Goal: Task Accomplishment & Management: Manage account settings

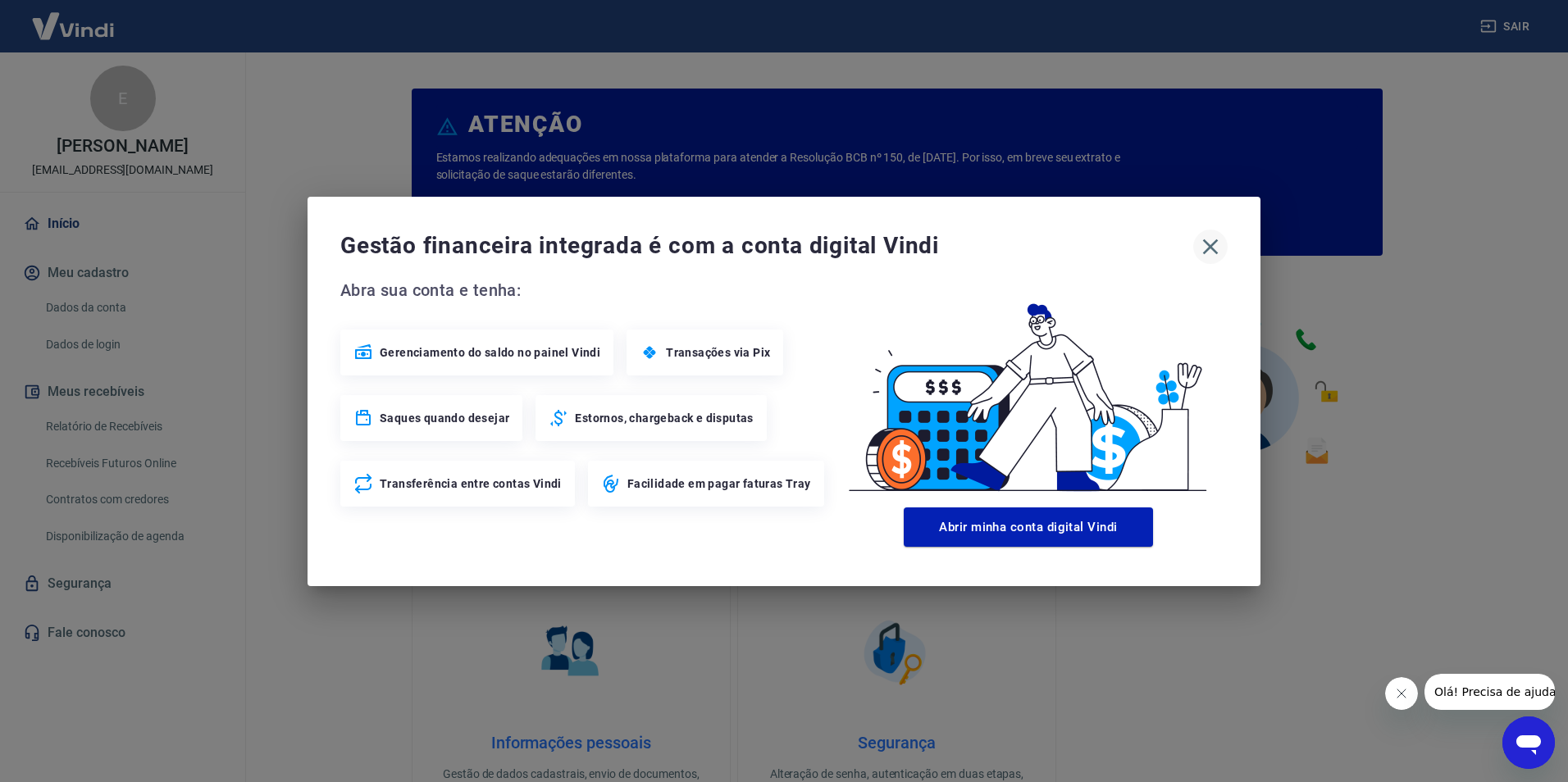
click at [1212, 242] on icon "button" at bounding box center [1211, 247] width 26 height 26
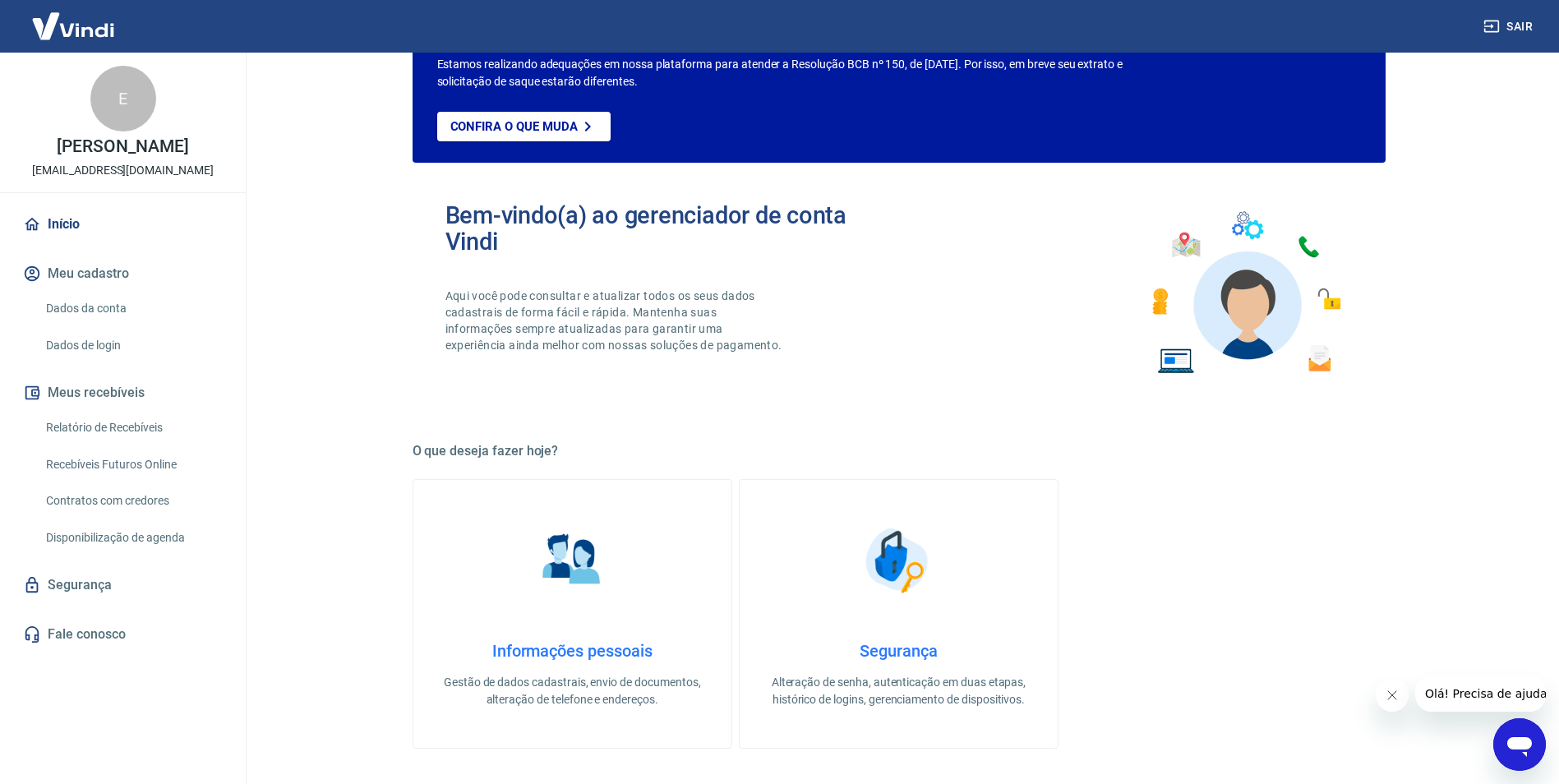
scroll to position [92, 0]
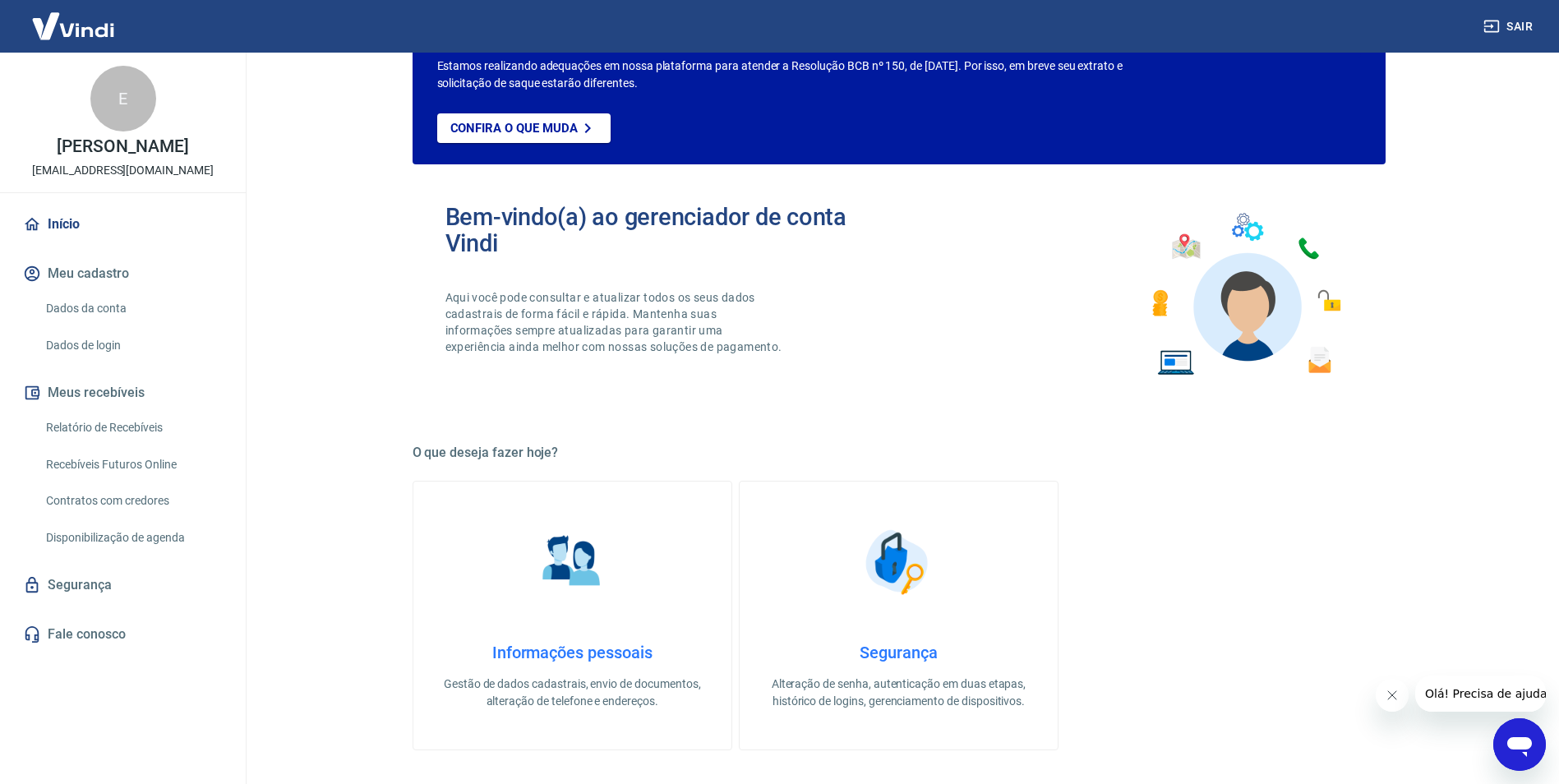
click at [114, 172] on p "[EMAIL_ADDRESS][DOMAIN_NAME]" at bounding box center [123, 170] width 182 height 17
click at [123, 95] on div "E" at bounding box center [123, 98] width 65 height 65
click at [99, 311] on link "Dados da conta" at bounding box center [133, 308] width 186 height 34
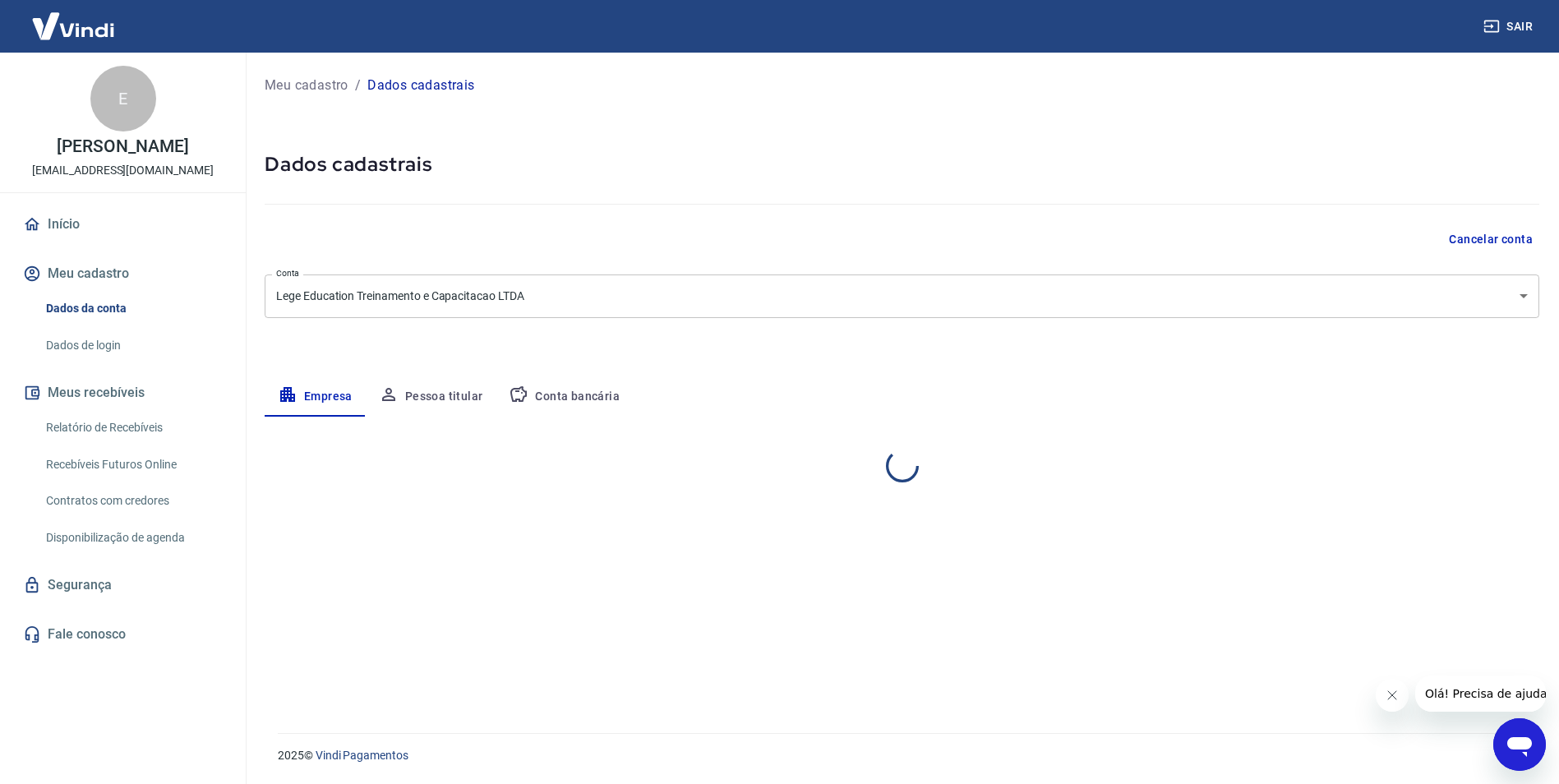
select select "RJ"
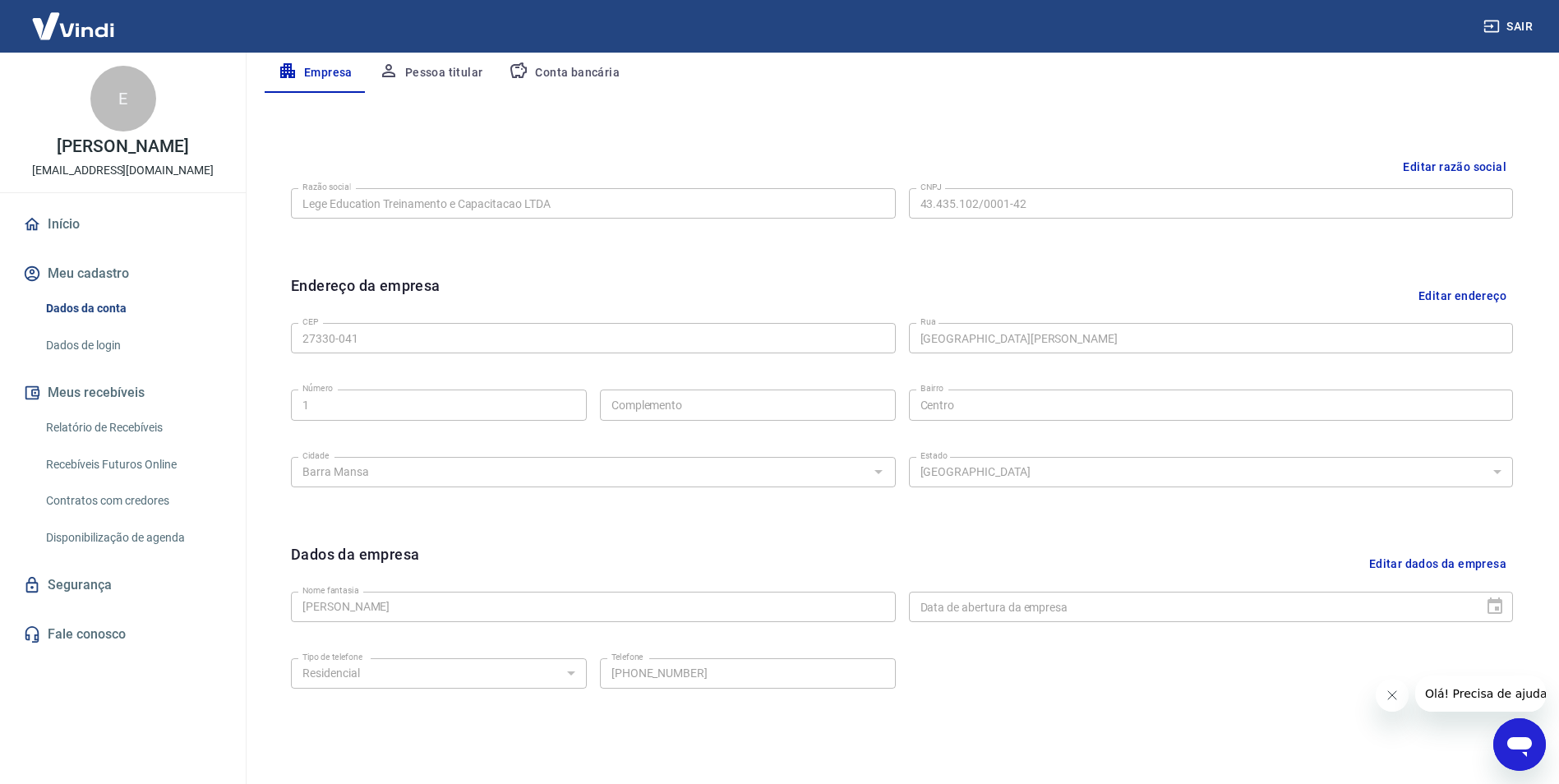
scroll to position [401, 0]
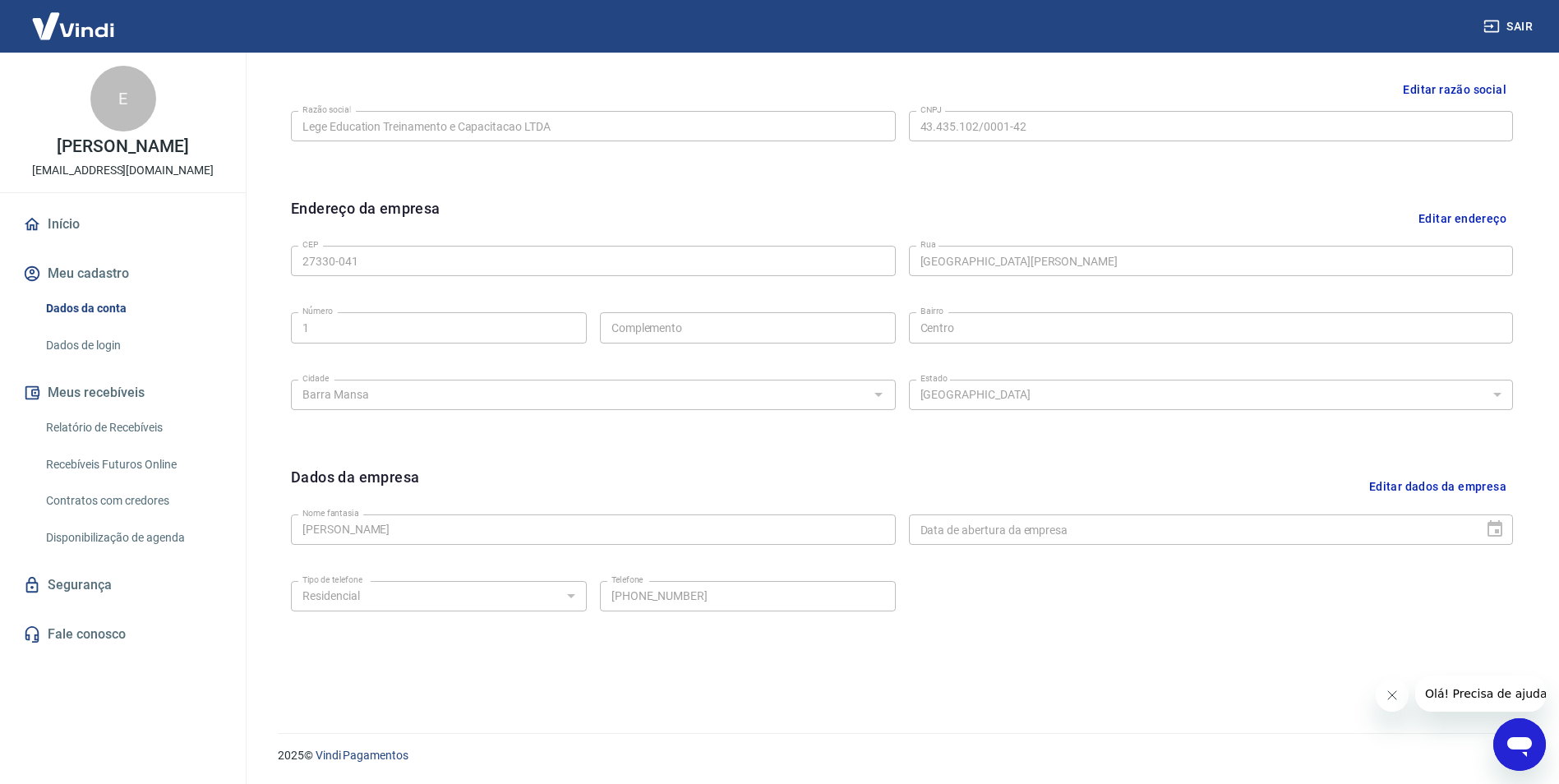
click at [83, 342] on link "Dados de login" at bounding box center [133, 346] width 186 height 34
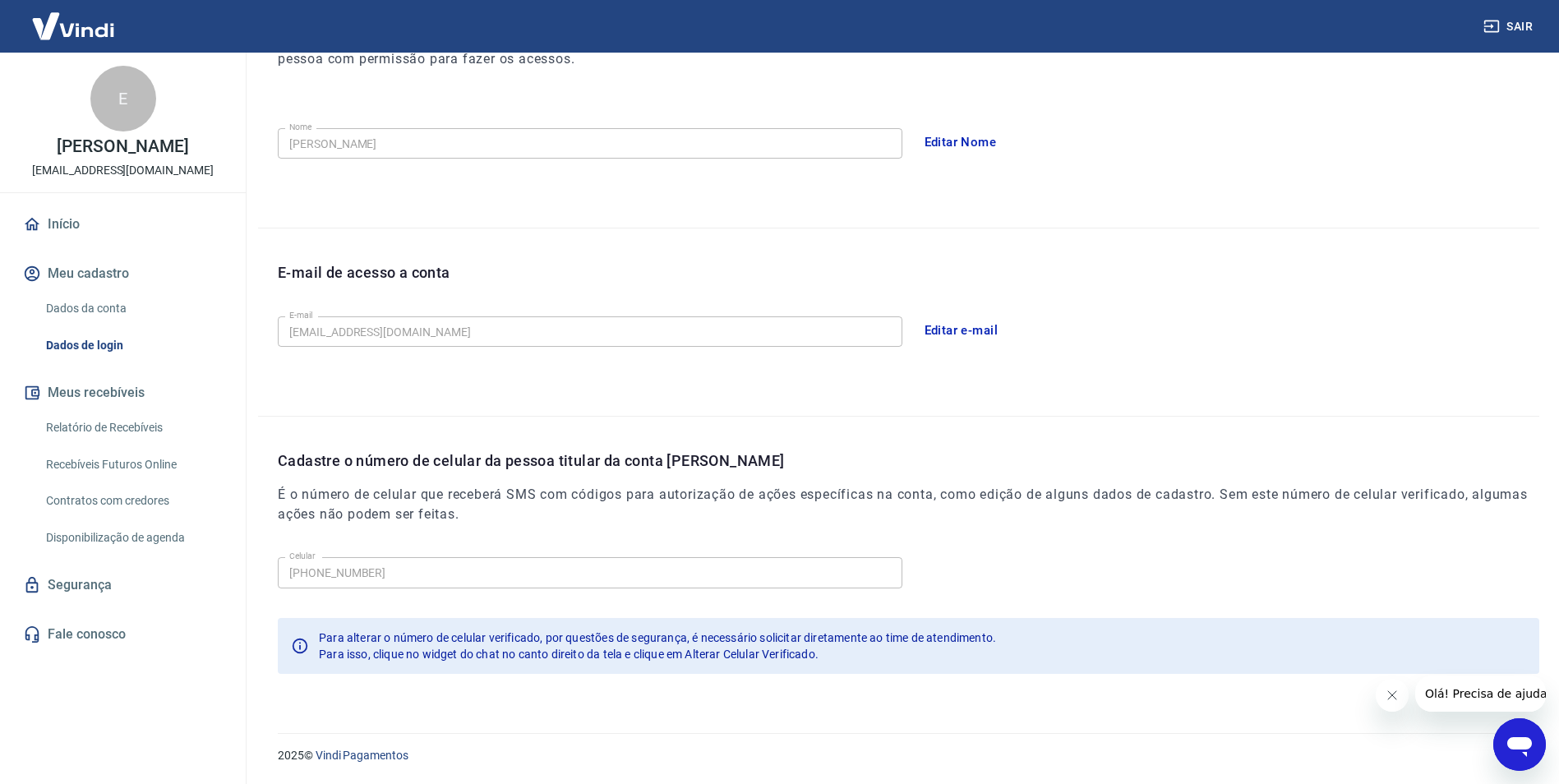
scroll to position [269, 0]
click at [130, 427] on link "Relatório de Recebíveis" at bounding box center [133, 428] width 186 height 34
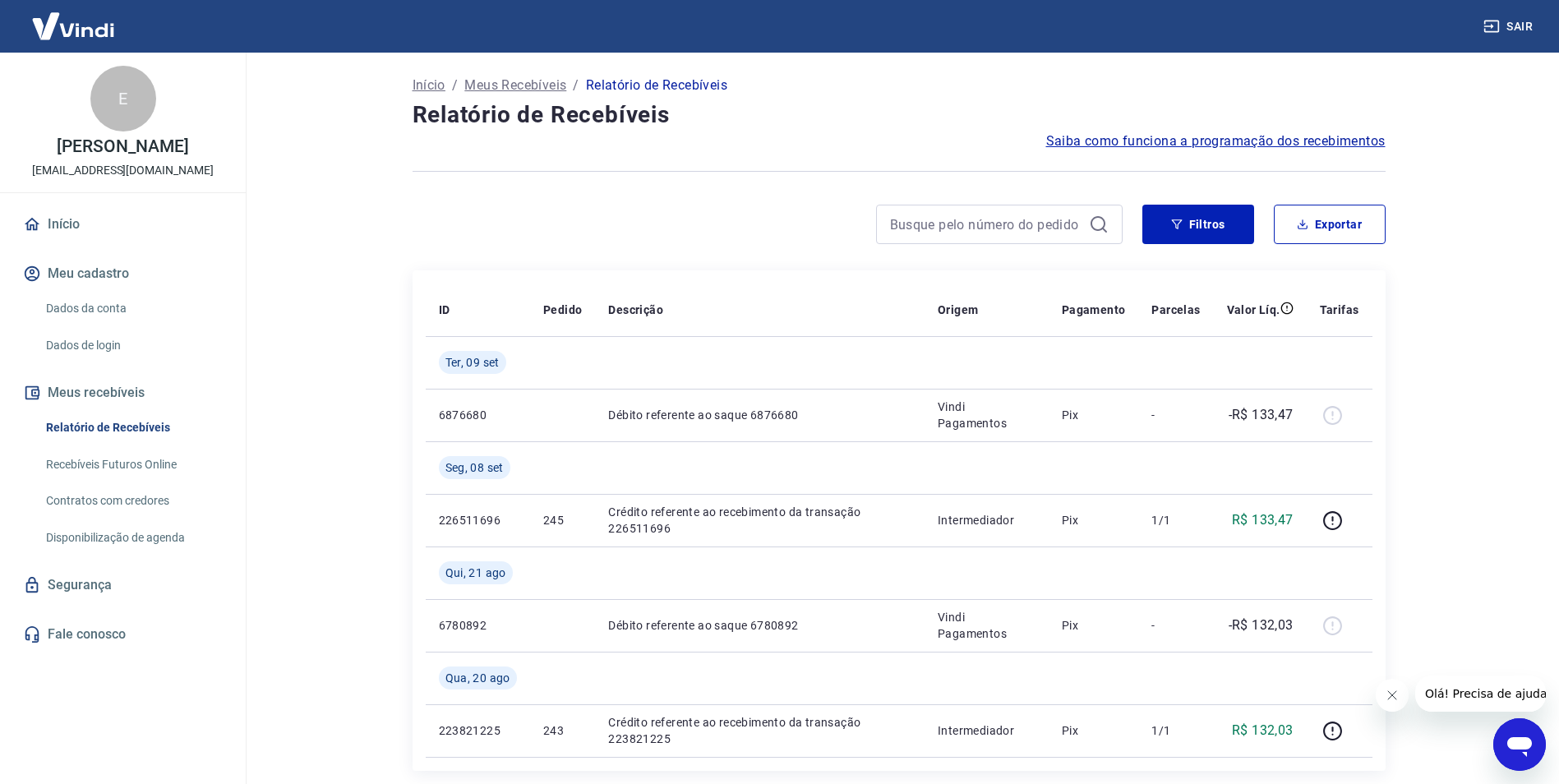
click at [1515, 29] on button "Sair" at bounding box center [1509, 27] width 59 height 31
